Goal: Task Accomplishment & Management: Manage account settings

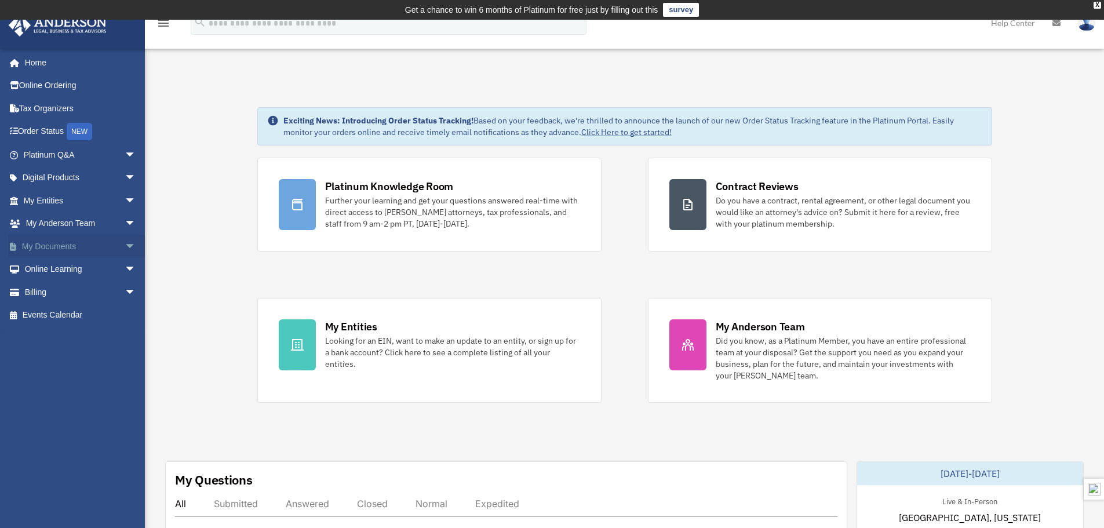
click at [53, 241] on link "My Documents arrow_drop_down" at bounding box center [81, 246] width 146 height 23
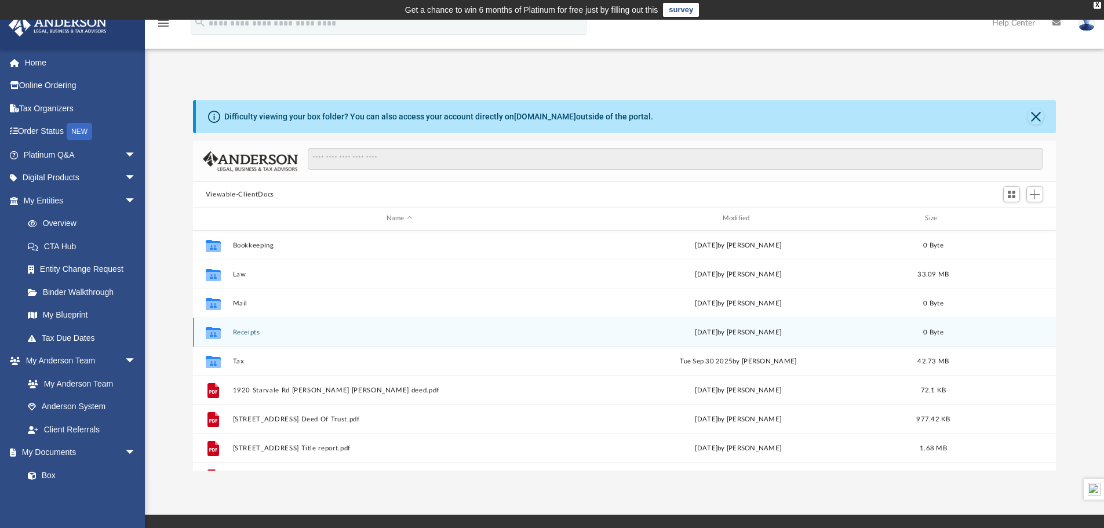
scroll to position [255, 855]
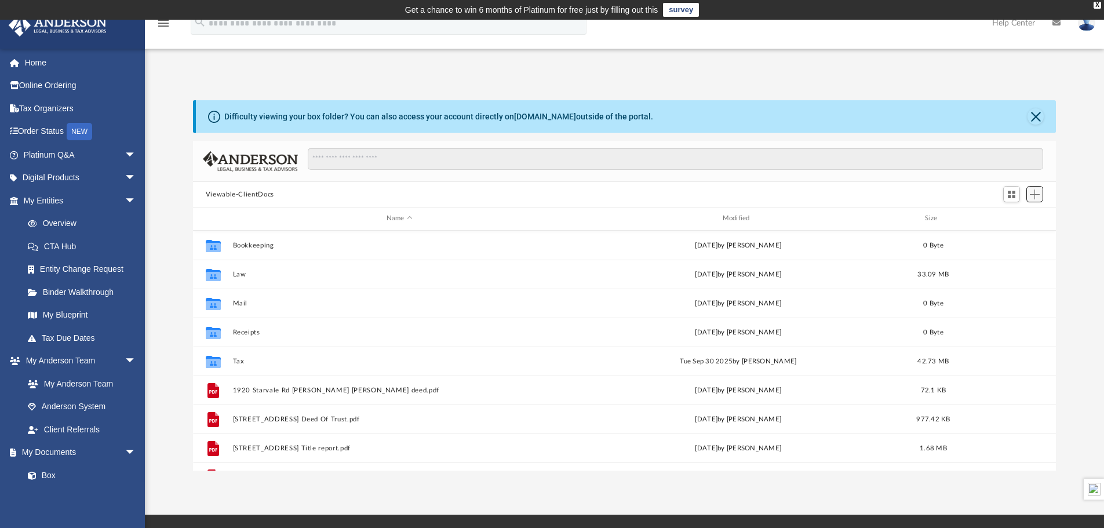
click at [1033, 196] on span "Add" at bounding box center [1035, 195] width 10 height 10
click at [1012, 216] on li "Upload" at bounding box center [1018, 218] width 37 height 12
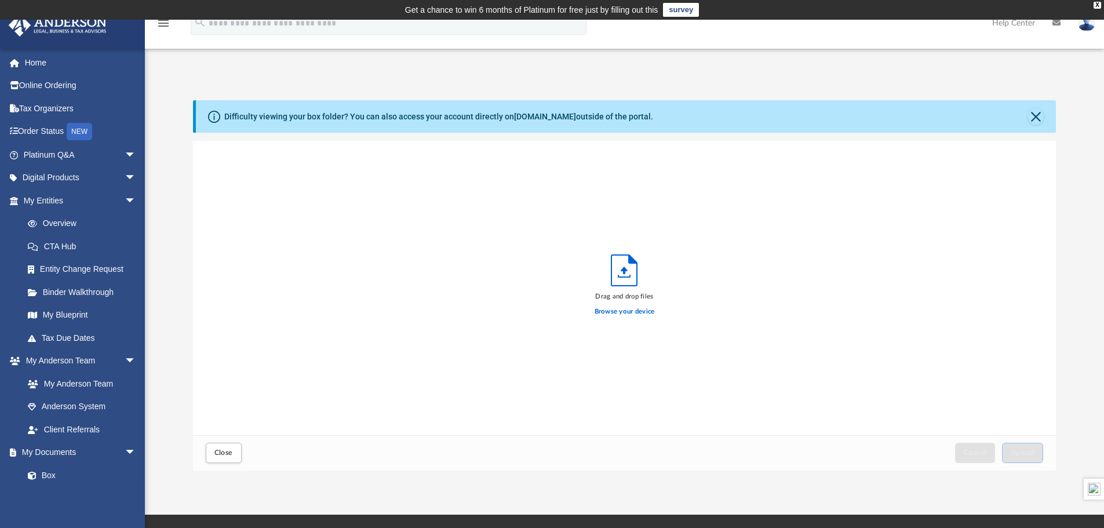
scroll to position [285, 855]
